Goal: Transaction & Acquisition: Book appointment/travel/reservation

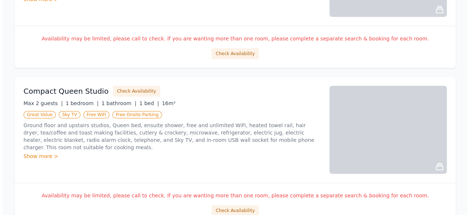
scroll to position [250, 0]
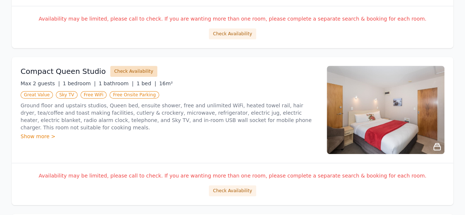
click at [123, 71] on button "Check Availability" at bounding box center [133, 71] width 47 height 11
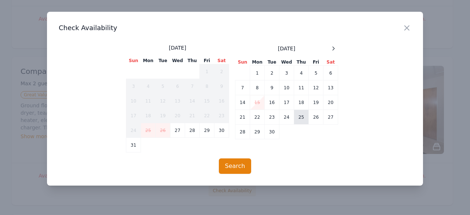
click at [301, 116] on td "25" at bounding box center [301, 117] width 15 height 15
click at [231, 166] on button "Search" at bounding box center [235, 165] width 33 height 15
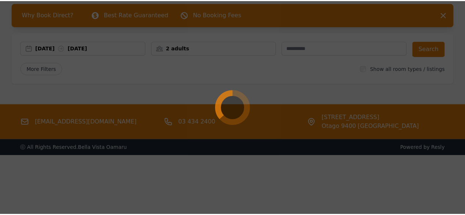
scroll to position [35, 0]
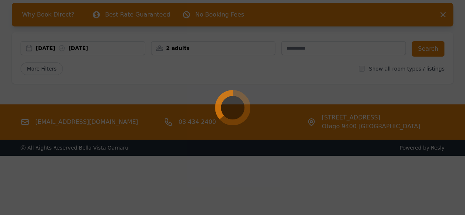
click at [443, 16] on div at bounding box center [232, 107] width 465 height 215
click at [443, 15] on div at bounding box center [232, 107] width 465 height 215
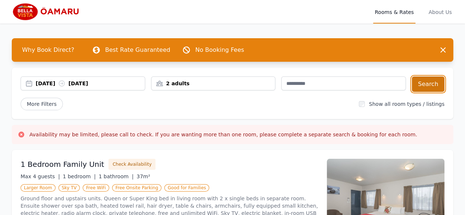
click at [425, 86] on button "Search" at bounding box center [427, 83] width 33 height 15
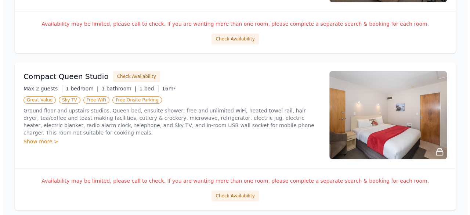
scroll to position [249, 0]
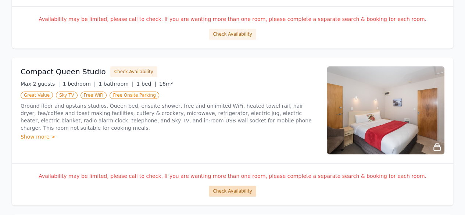
click at [237, 190] on button "Check Availability" at bounding box center [232, 191] width 47 height 11
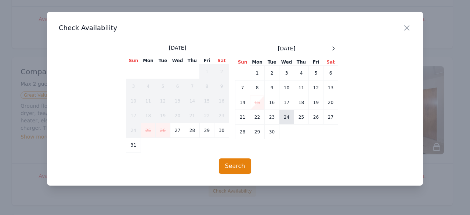
click at [289, 118] on td "24" at bounding box center [287, 117] width 15 height 15
click at [300, 119] on td "25" at bounding box center [301, 117] width 15 height 15
click at [287, 118] on td "24" at bounding box center [287, 117] width 15 height 15
click at [302, 119] on td "25" at bounding box center [301, 117] width 15 height 15
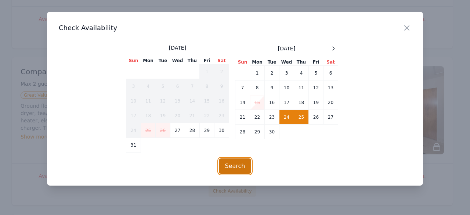
click at [233, 165] on button "Search" at bounding box center [235, 165] width 33 height 15
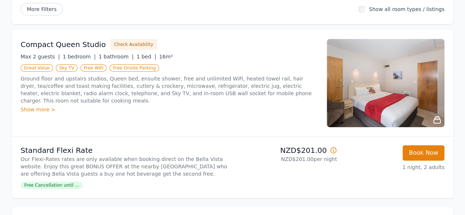
scroll to position [147, 0]
